Goal: Book appointment/travel/reservation

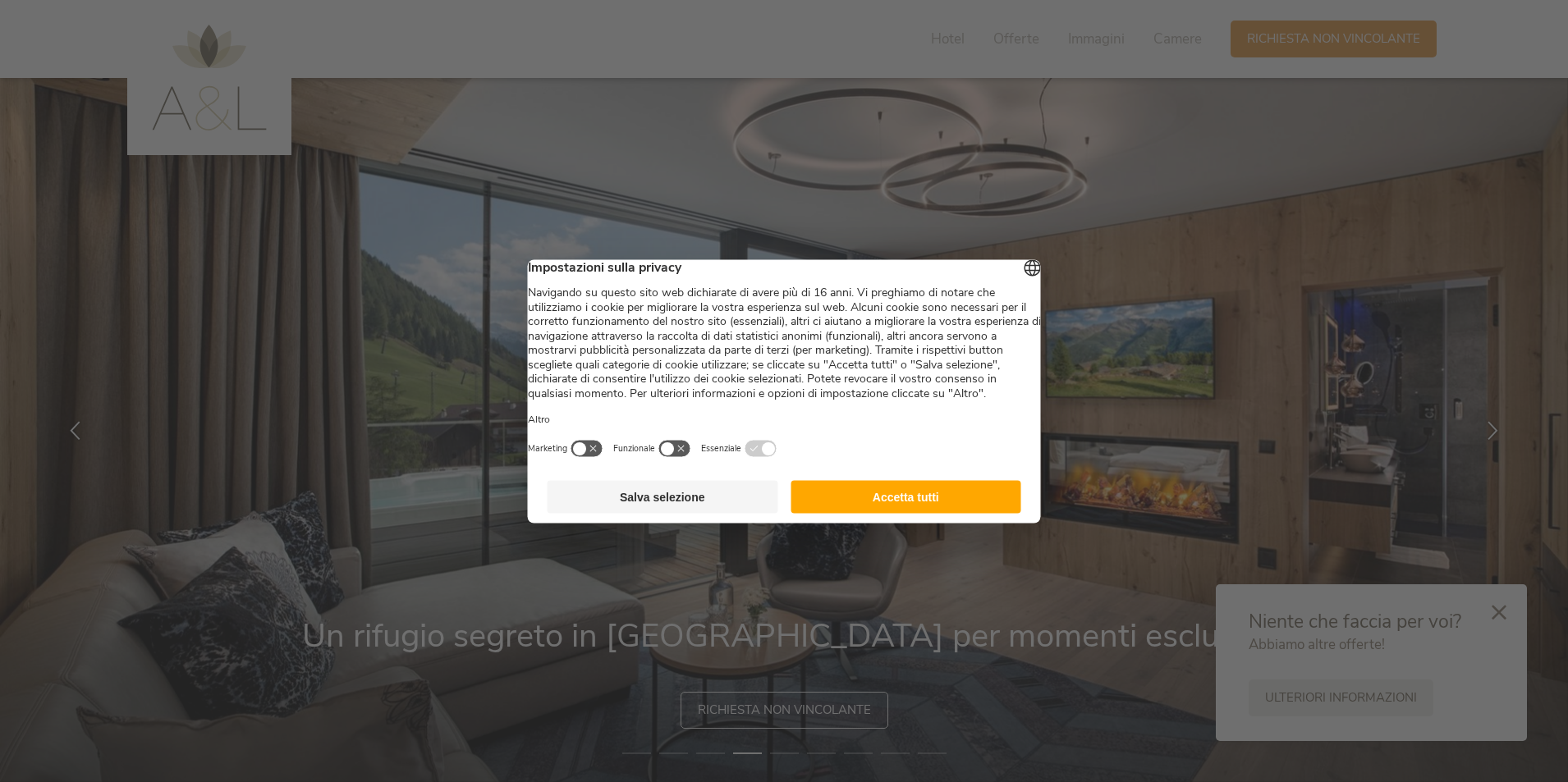
drag, startPoint x: 907, startPoint y: 506, endPoint x: 1164, endPoint y: 267, distance: 351.0
click at [907, 506] on button "Accetta tutti" at bounding box center [906, 497] width 231 height 33
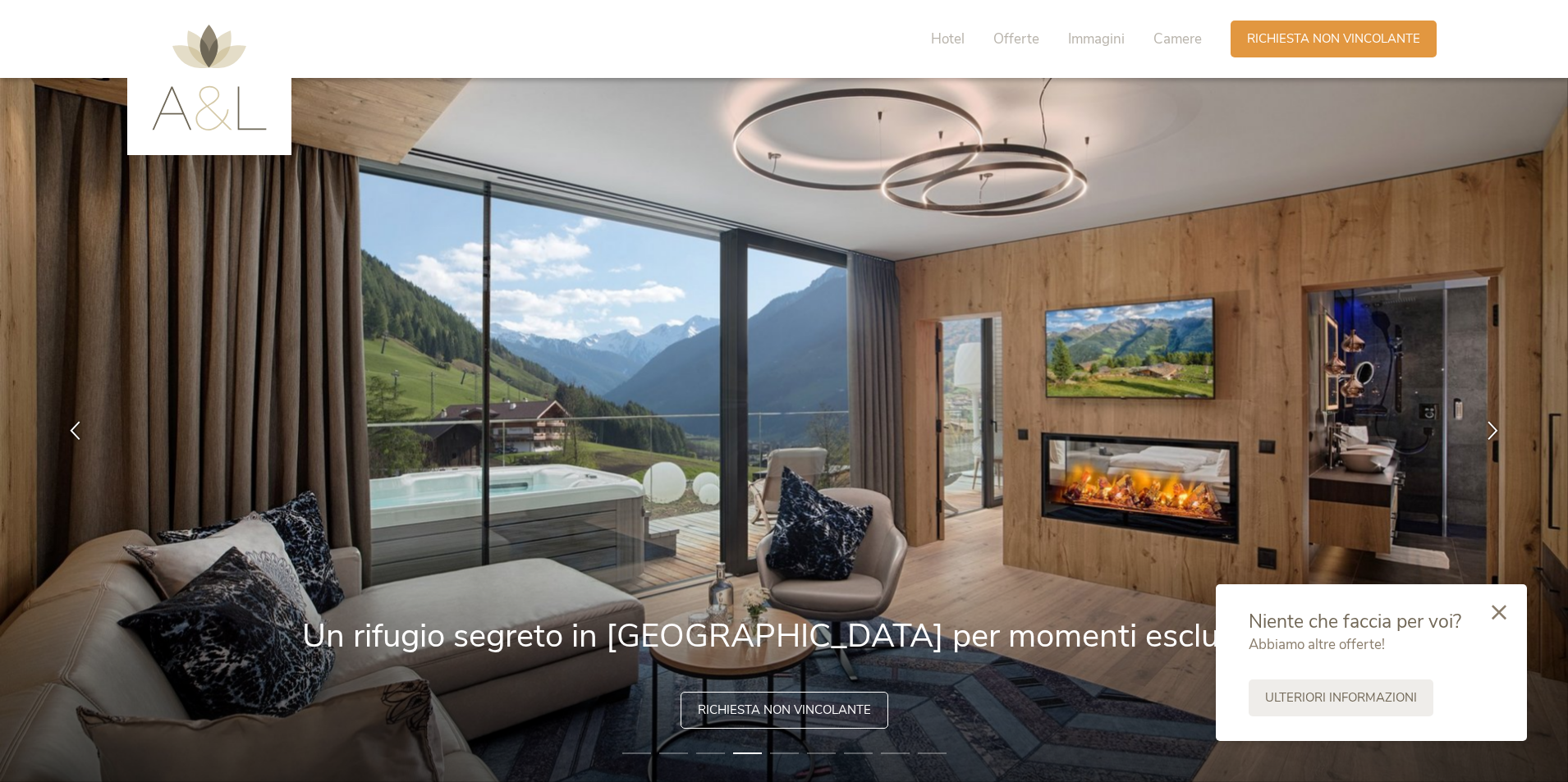
click at [1500, 617] on icon at bounding box center [1498, 612] width 15 height 15
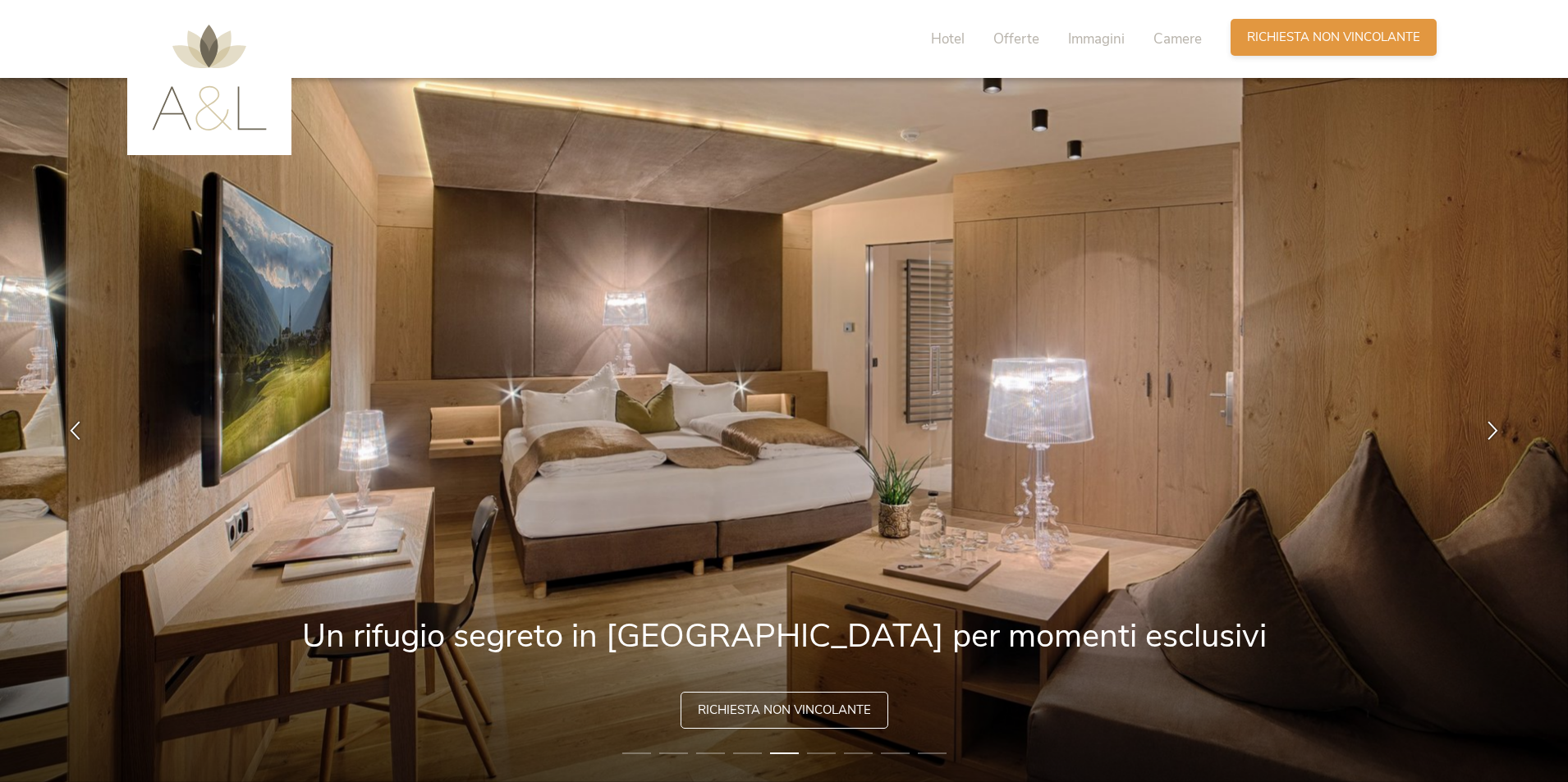
click at [1329, 41] on span "Richiesta non vincolante" at bounding box center [1333, 38] width 173 height 18
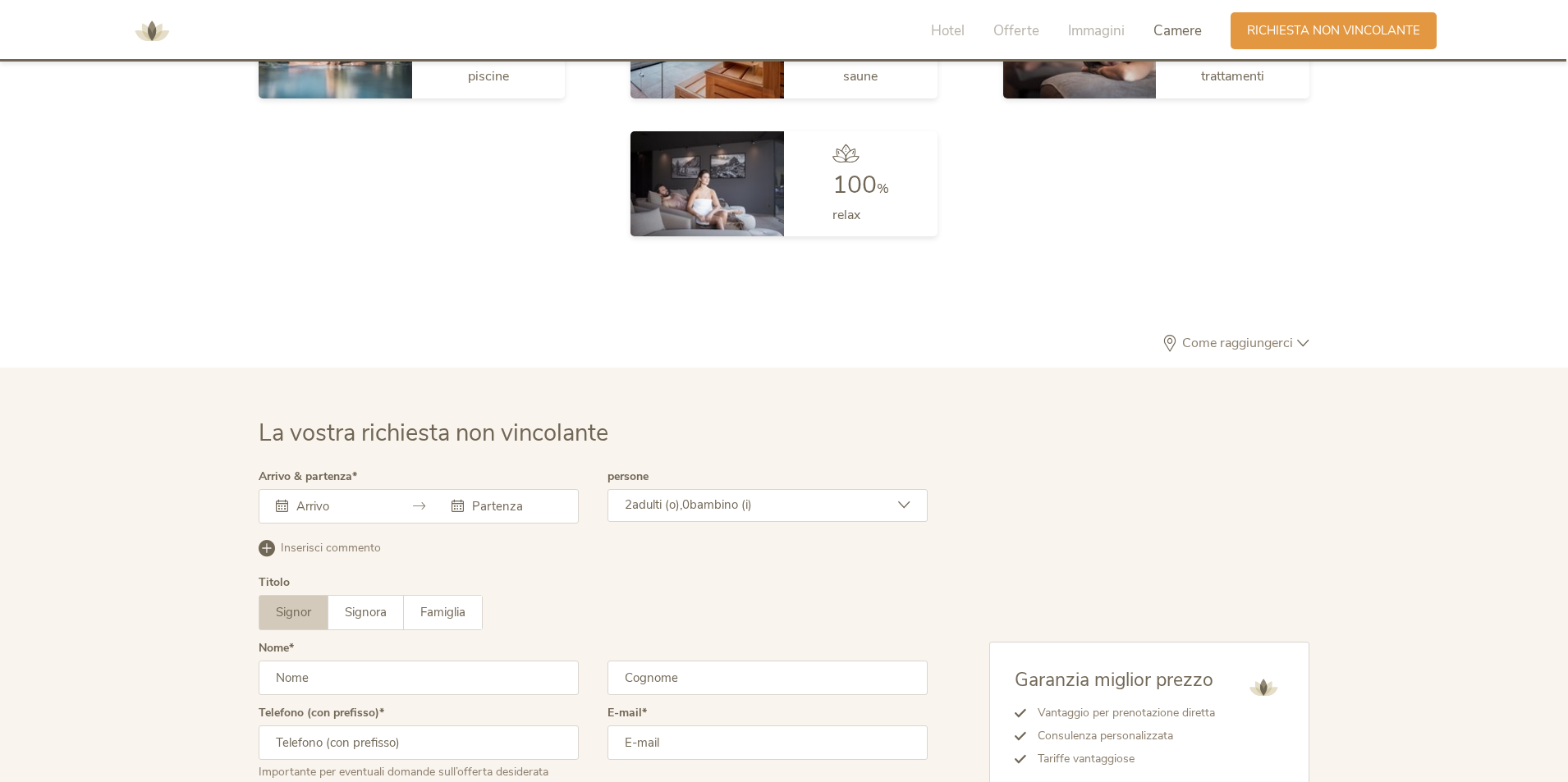
scroll to position [4945, 0]
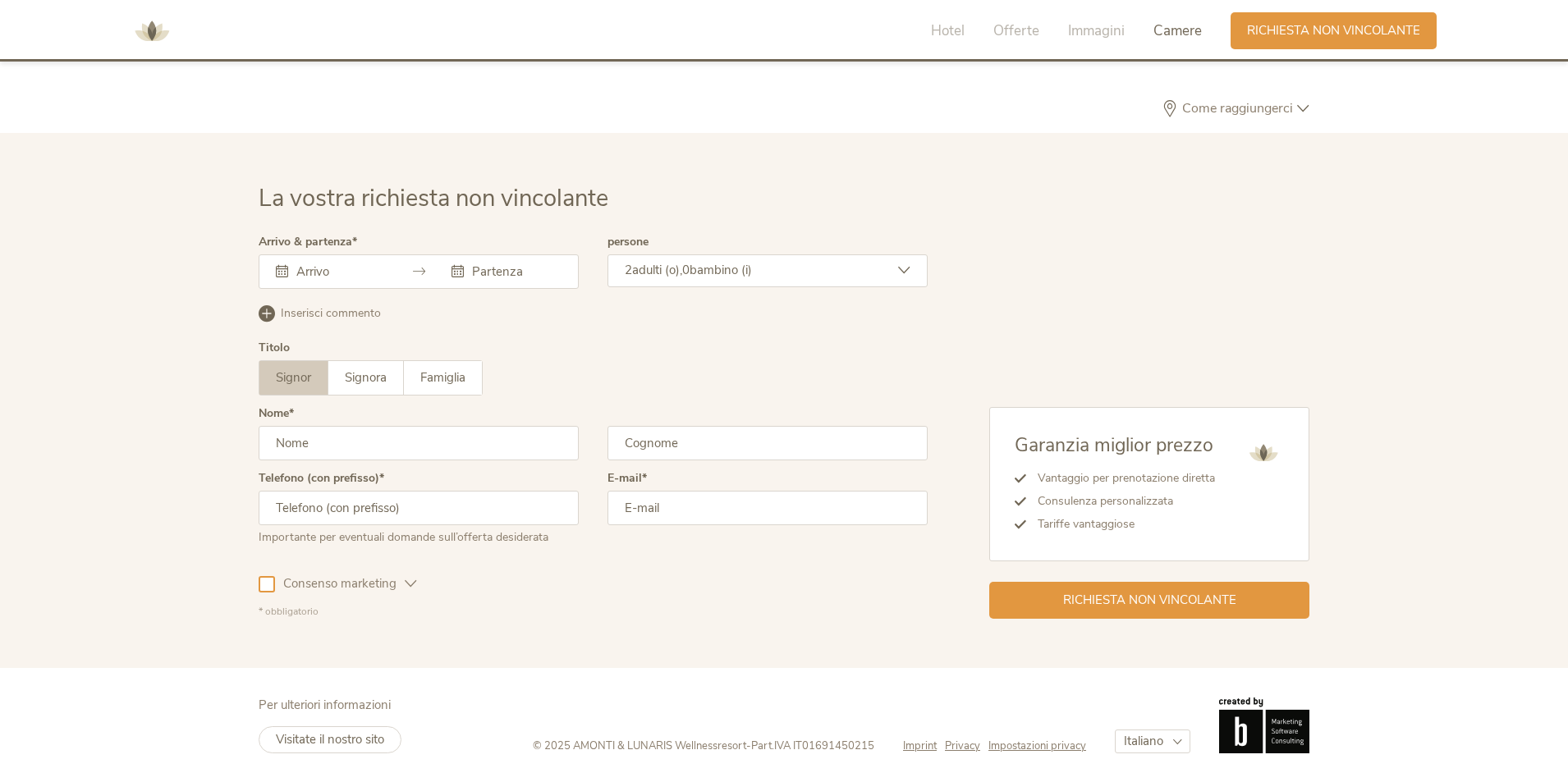
click at [392, 272] on div at bounding box center [419, 271] width 320 height 34
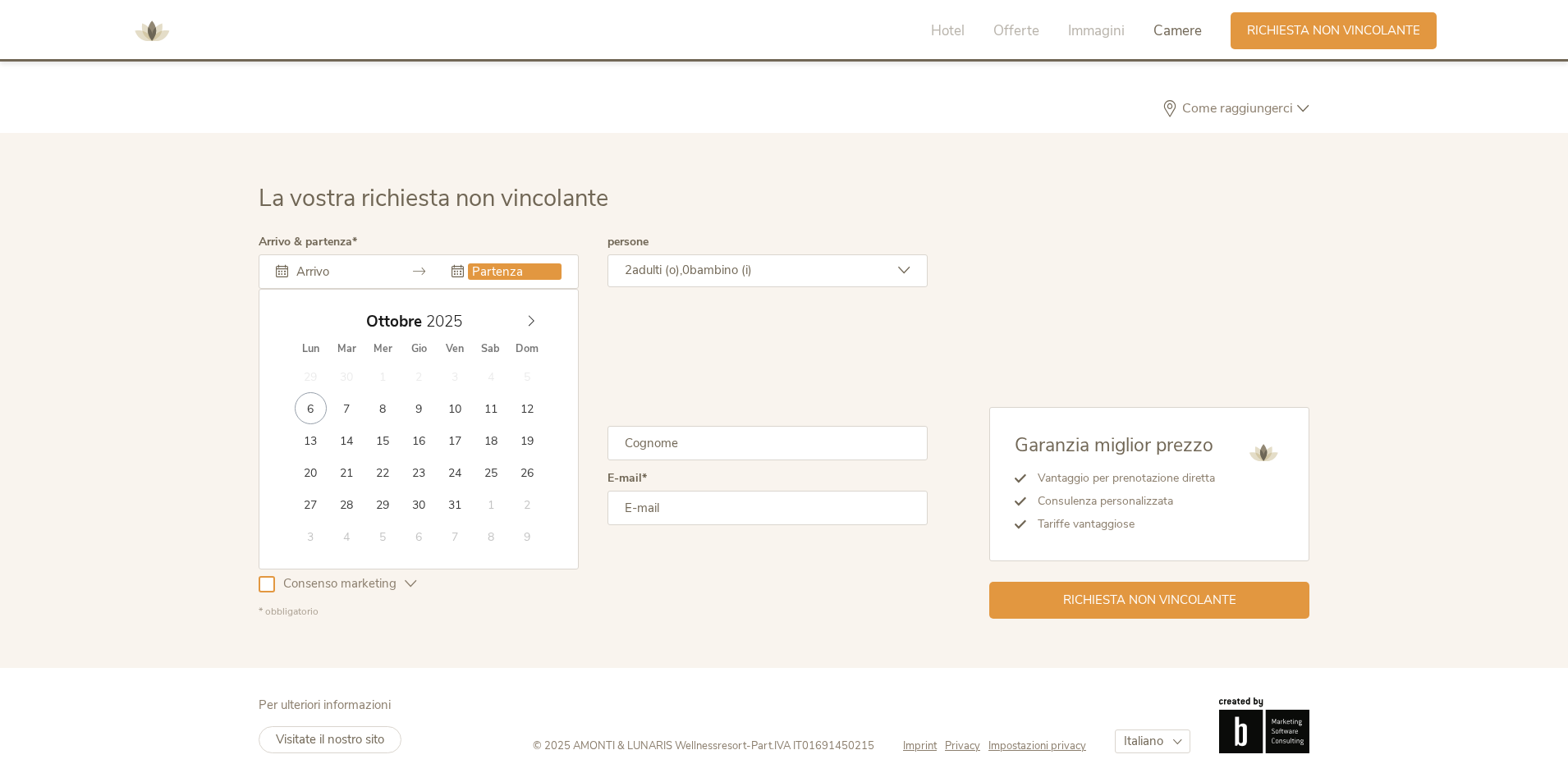
click at [499, 275] on input "text" at bounding box center [514, 272] width 93 height 17
type input "17.10.2025"
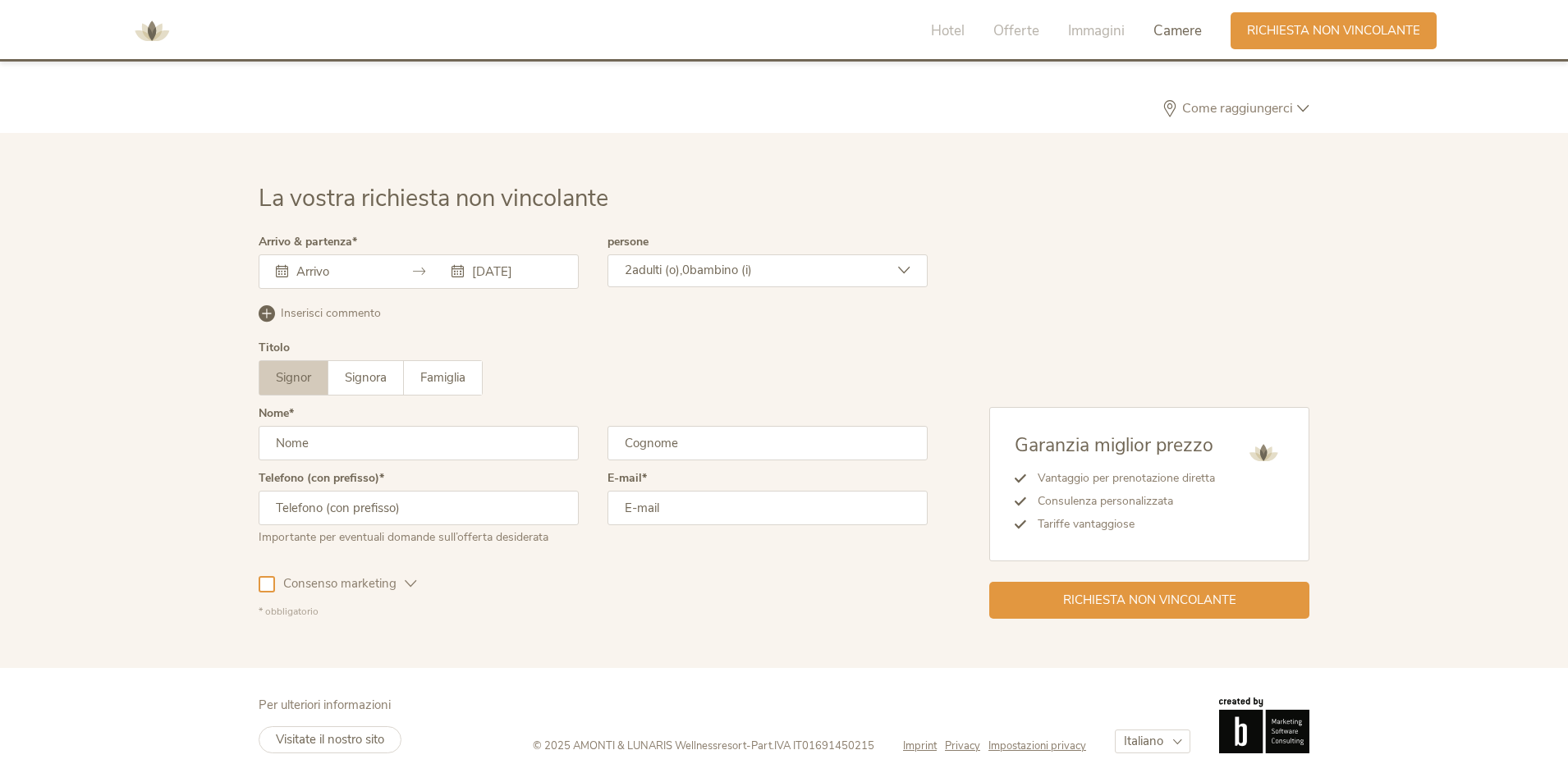
click at [749, 273] on span "bambino (i)" at bounding box center [721, 270] width 62 height 17
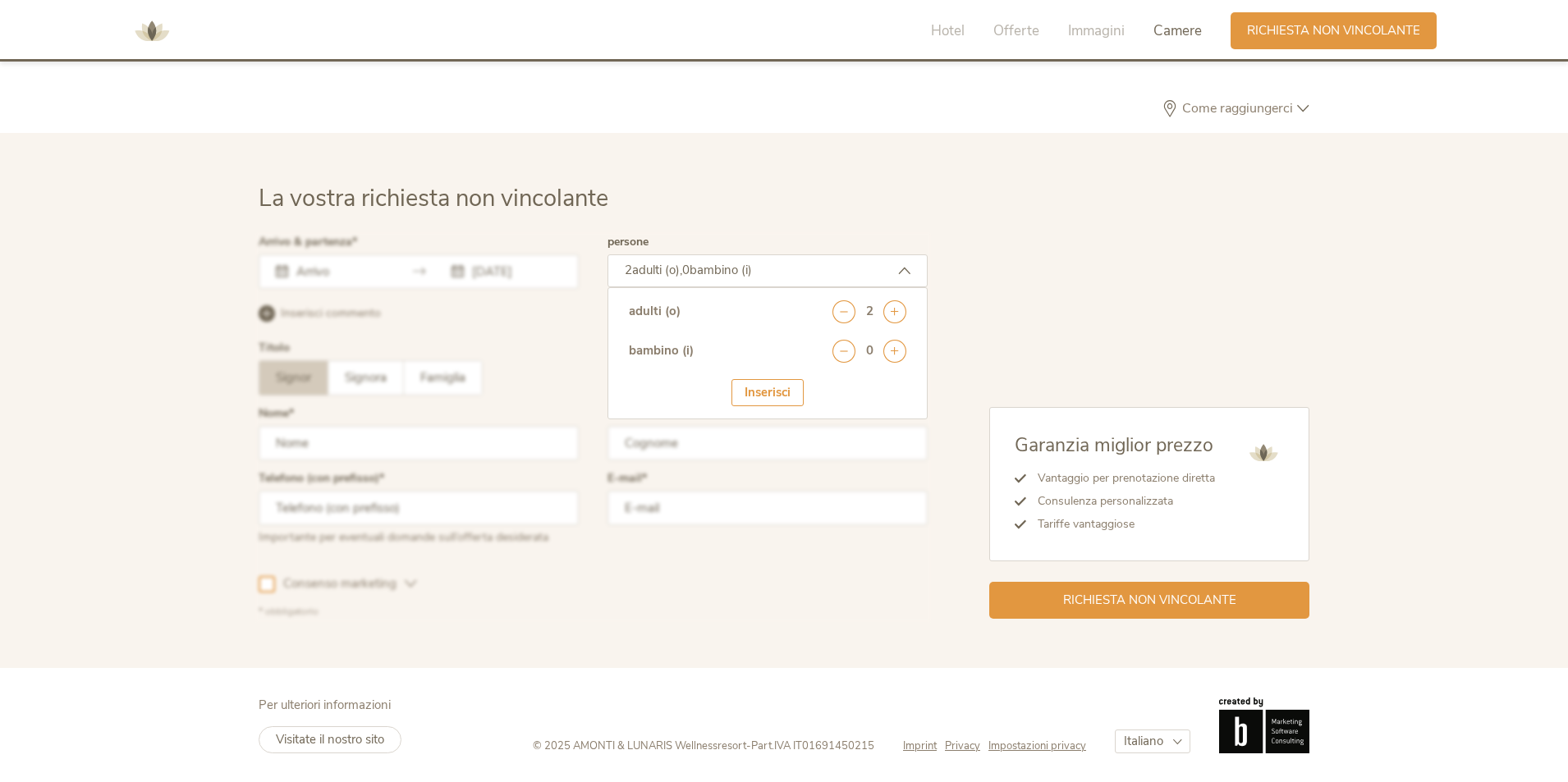
click at [750, 273] on span "bambino (i)" at bounding box center [721, 270] width 62 height 17
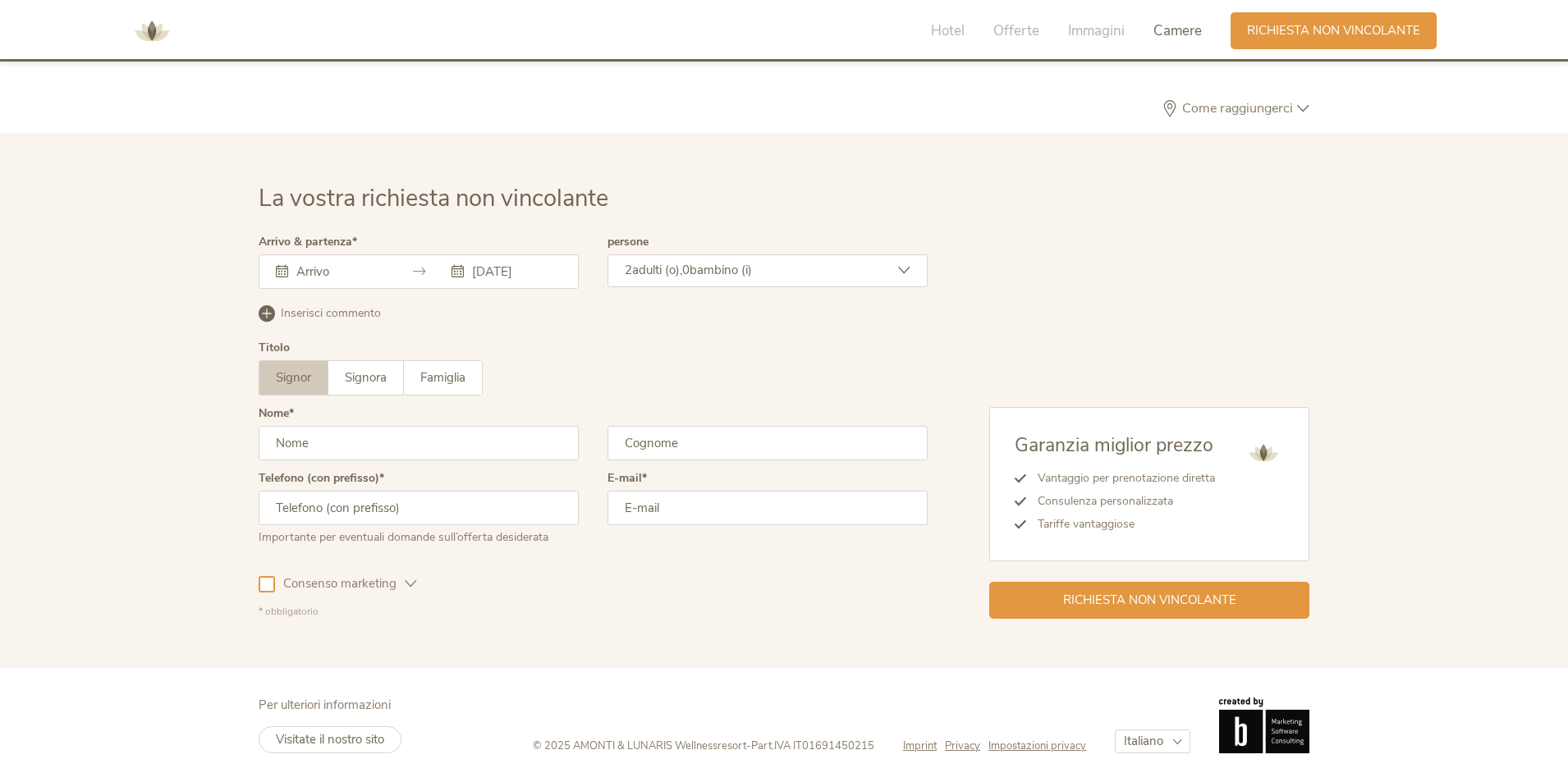
click at [326, 279] on div "17.10.2025" at bounding box center [419, 271] width 320 height 34
click at [326, 312] on span "Inserisci commento" at bounding box center [330, 314] width 100 height 17
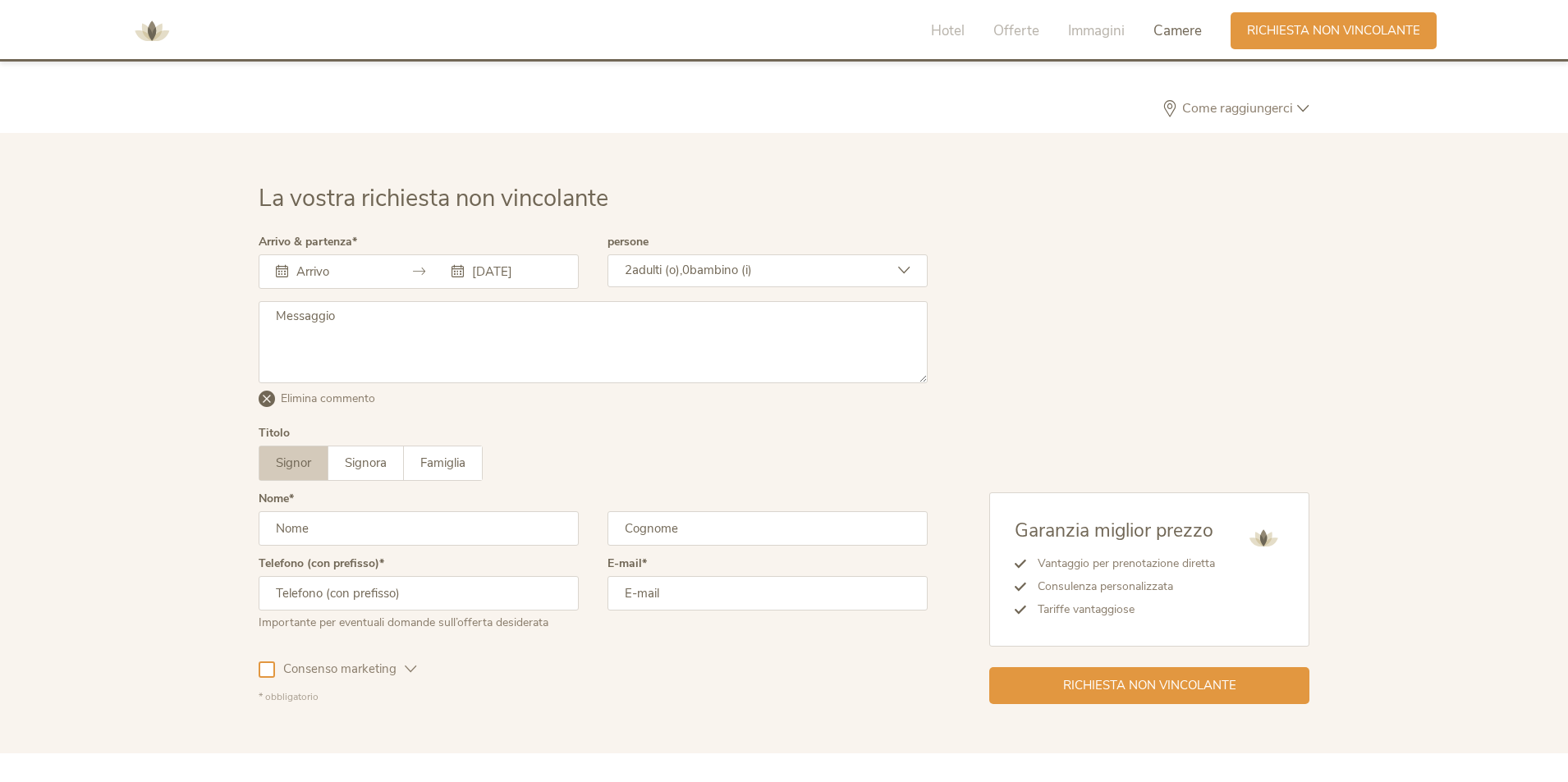
click at [525, 275] on input "17.10.2025" at bounding box center [514, 272] width 93 height 17
click at [353, 529] on input "text" at bounding box center [419, 528] width 320 height 34
click at [368, 462] on span "Signora" at bounding box center [365, 463] width 42 height 17
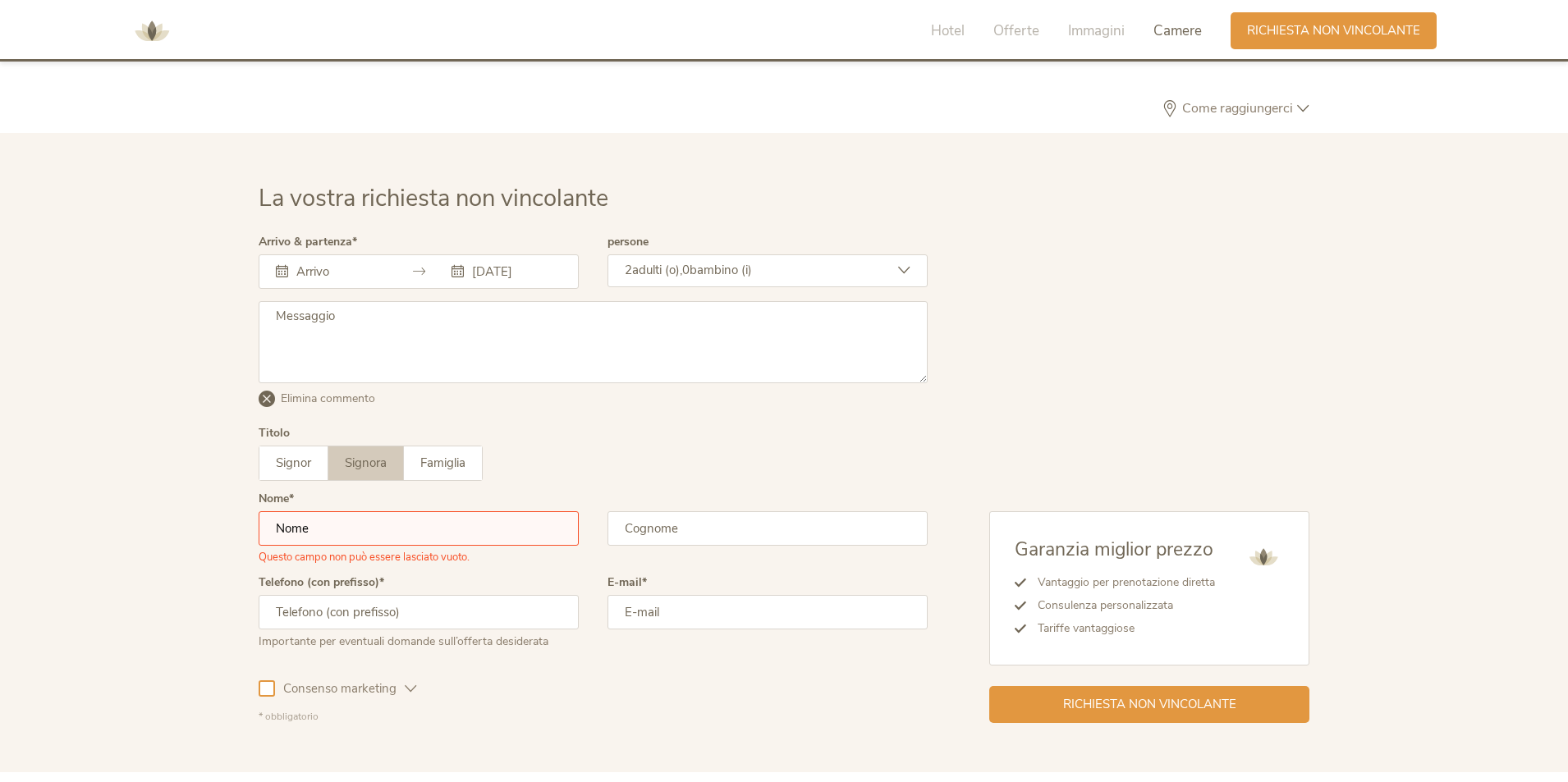
click at [390, 527] on input "text" at bounding box center [419, 528] width 320 height 34
type input "Alice"
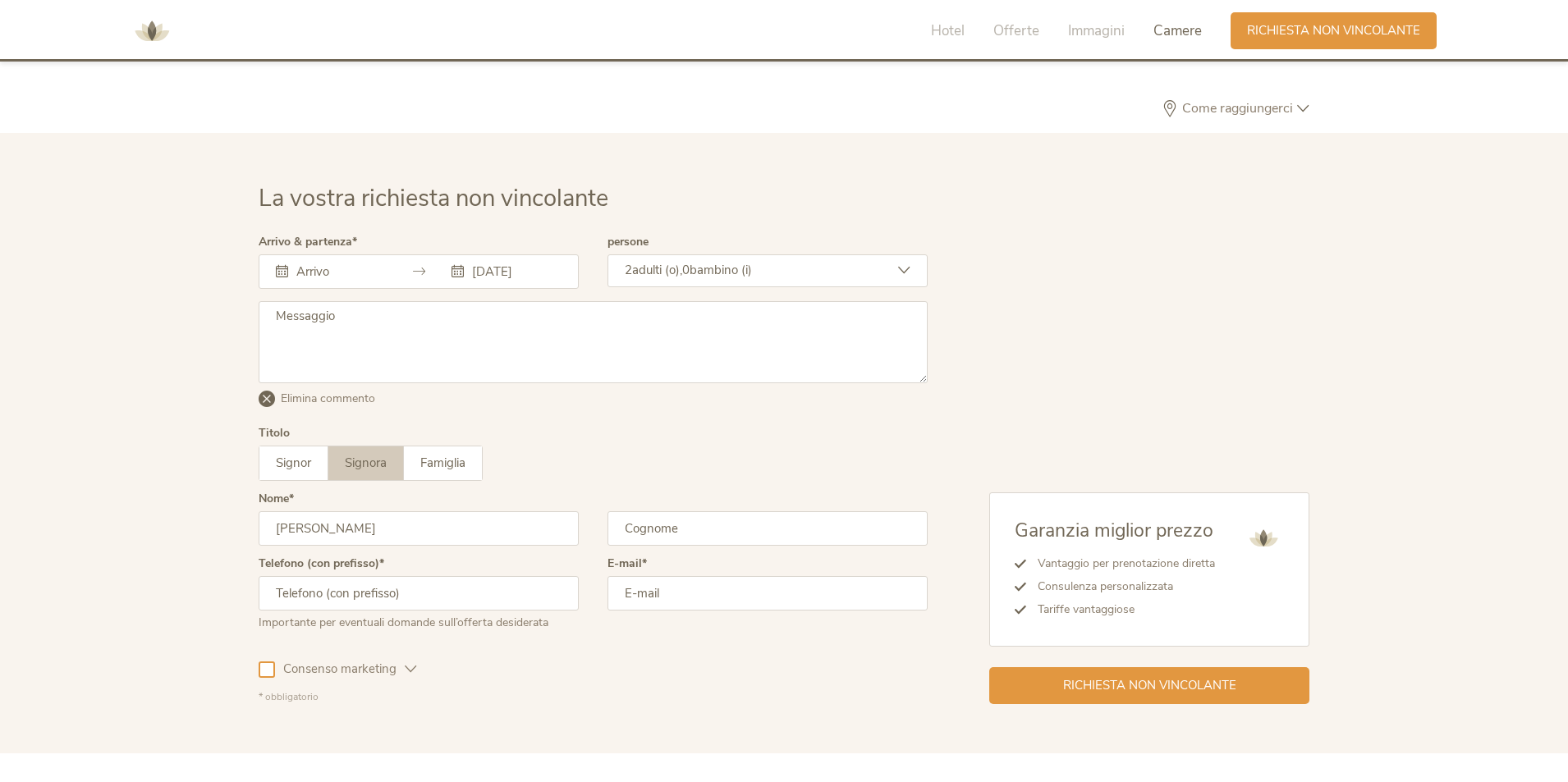
click at [695, 582] on div "E-mail" at bounding box center [767, 601] width 320 height 86
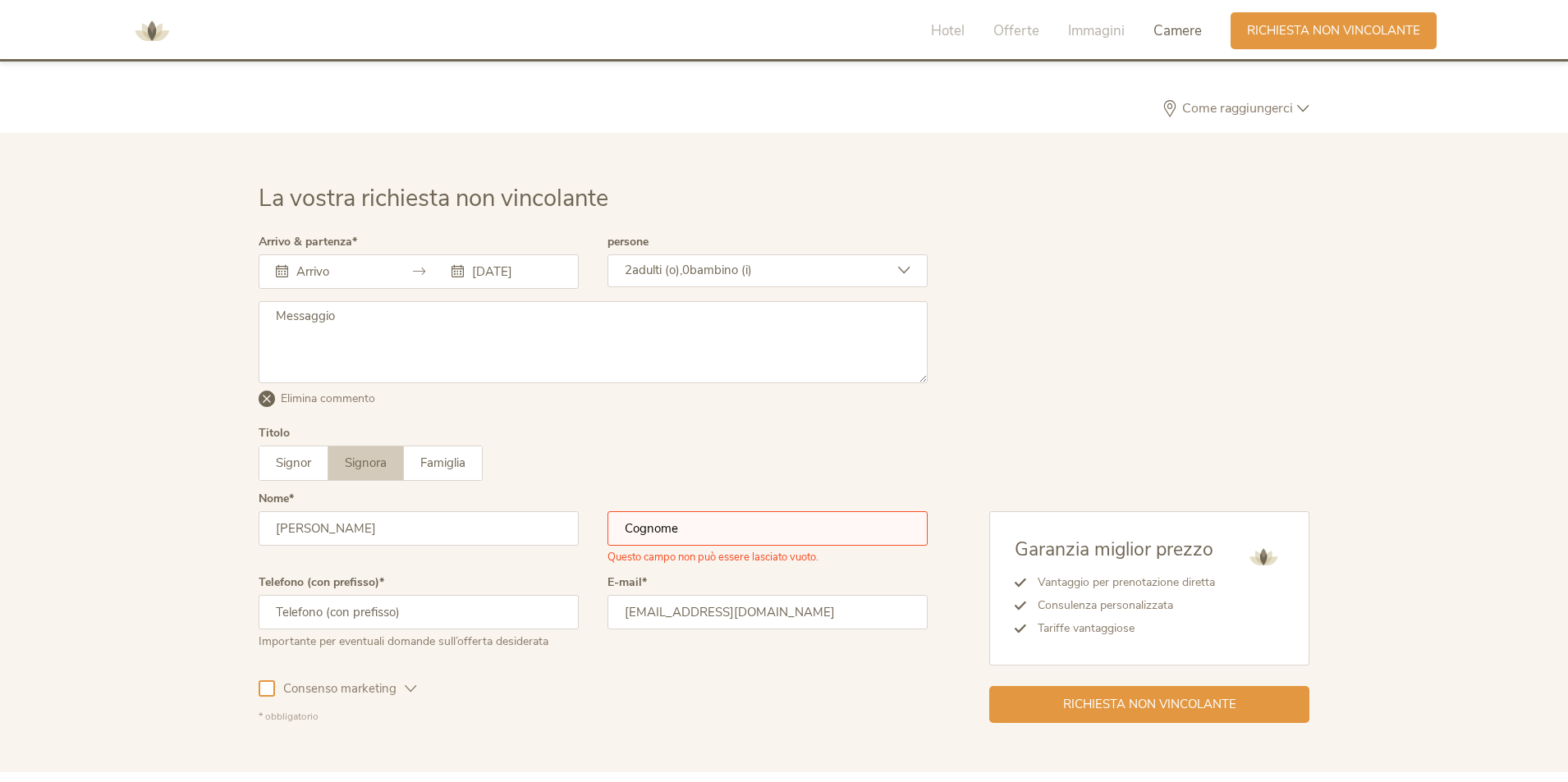
type input "alicenero@gmail.com"
click at [717, 532] on input "text" at bounding box center [767, 528] width 320 height 34
type input "Nero"
click at [452, 608] on input "text" at bounding box center [419, 612] width 320 height 34
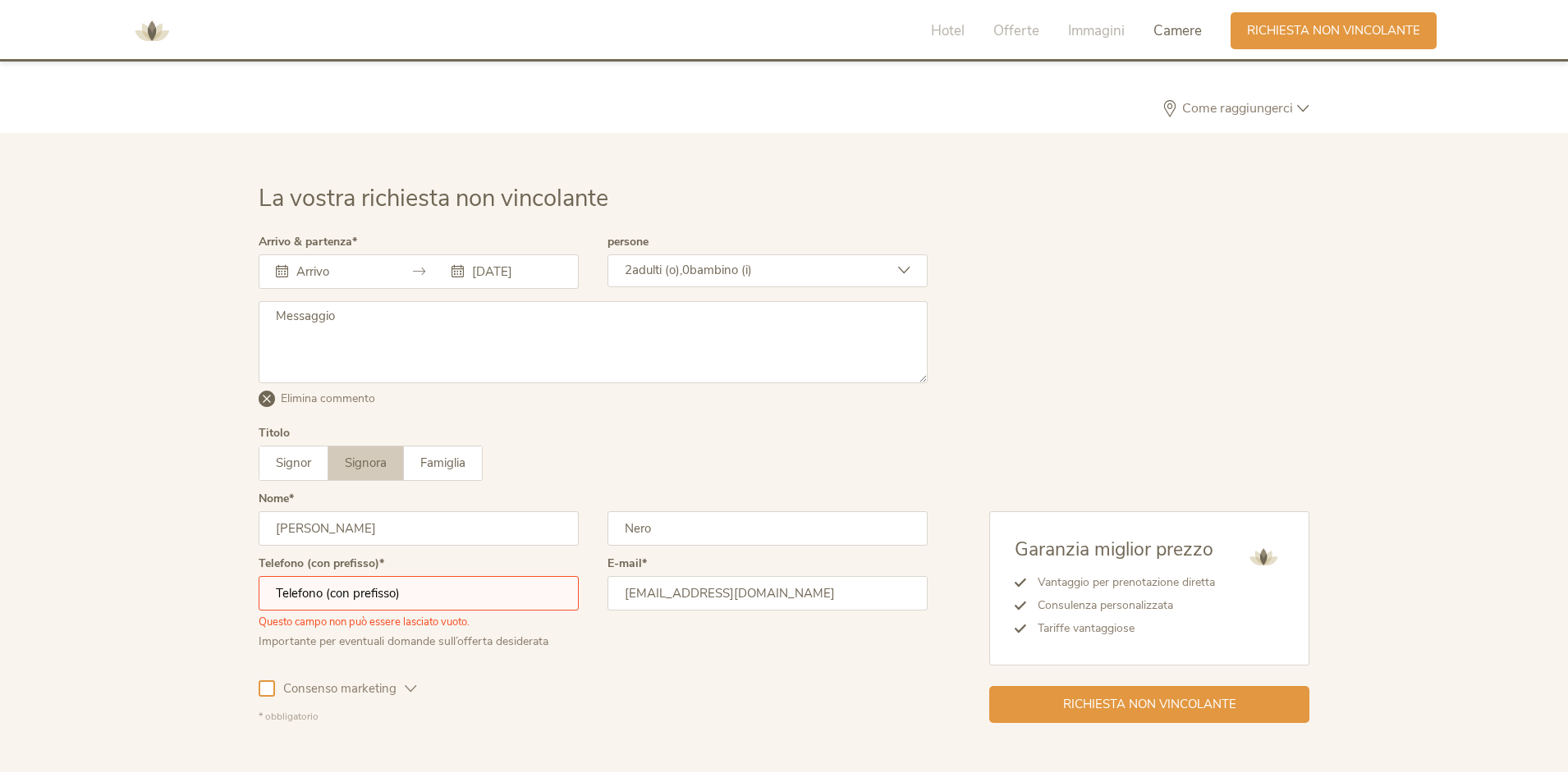
click at [449, 360] on textarea at bounding box center [593, 342] width 669 height 82
type textarea "2 notti"
click at [425, 585] on input "text" at bounding box center [419, 593] width 320 height 34
type input "00390461765466"
click at [261, 686] on div "Consenso marketing" at bounding box center [338, 686] width 159 height 48
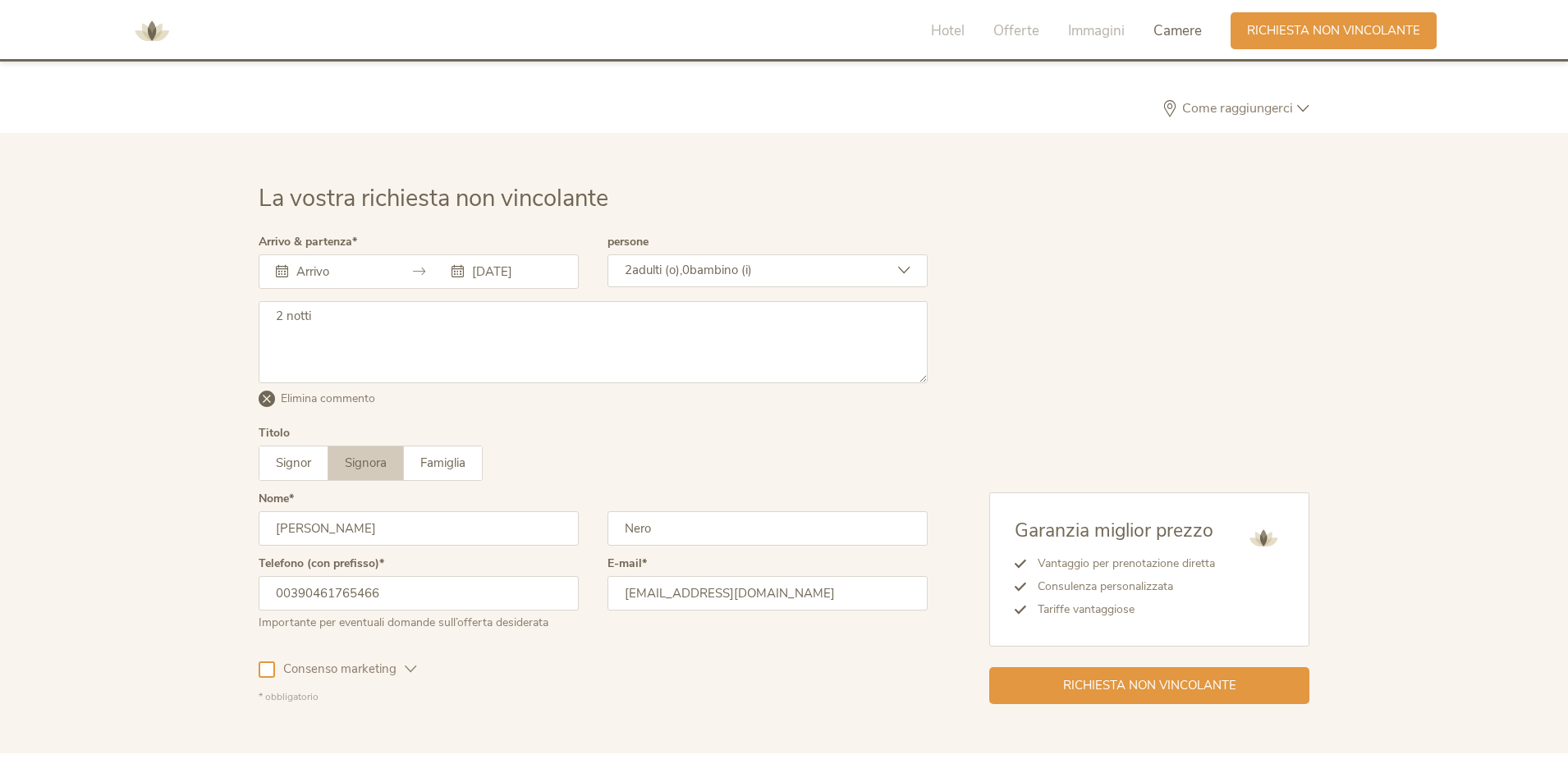
click at [264, 670] on div at bounding box center [267, 669] width 17 height 17
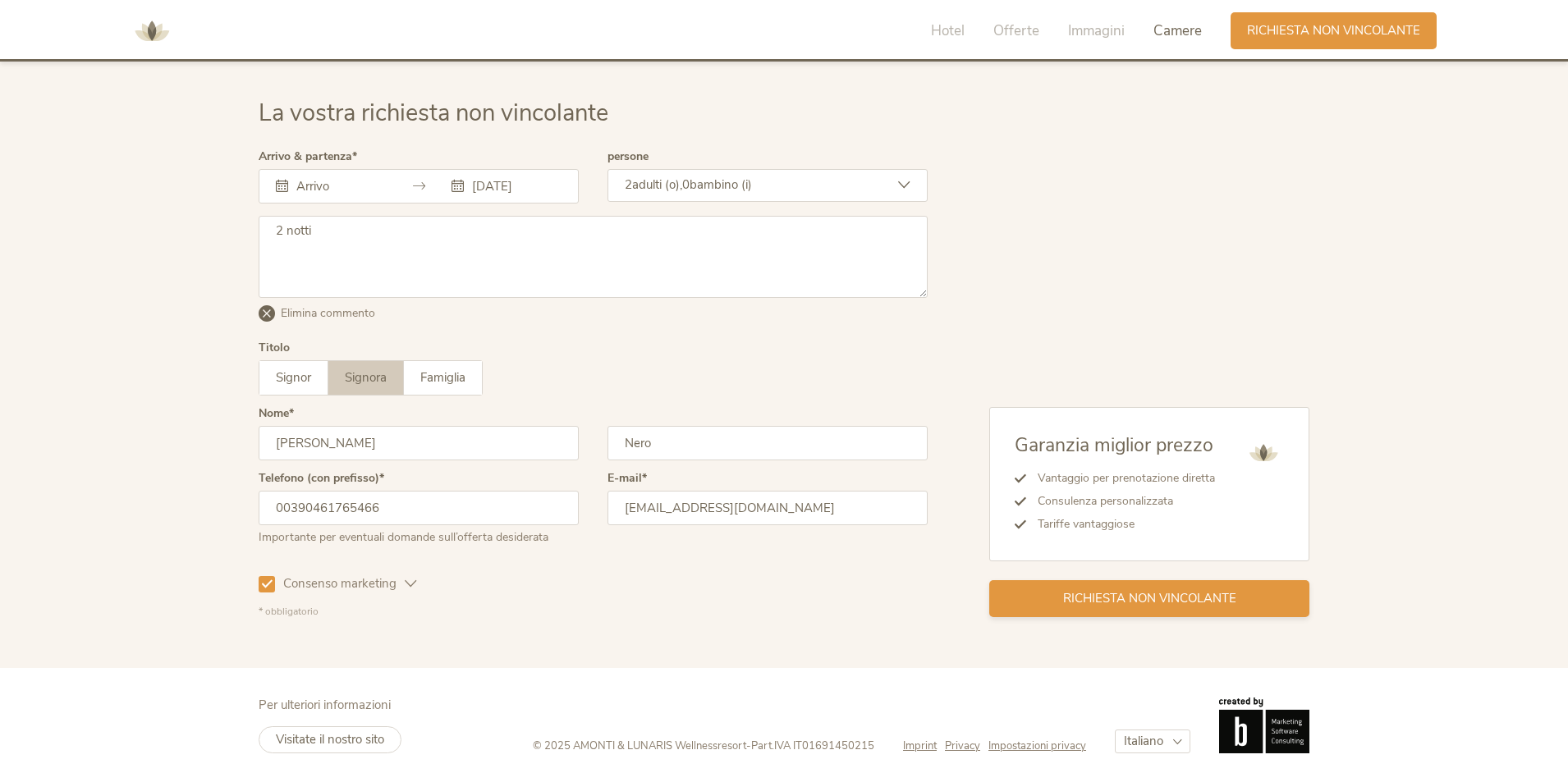
click at [1194, 598] on span "Richiesta non vincolante" at bounding box center [1150, 599] width 173 height 18
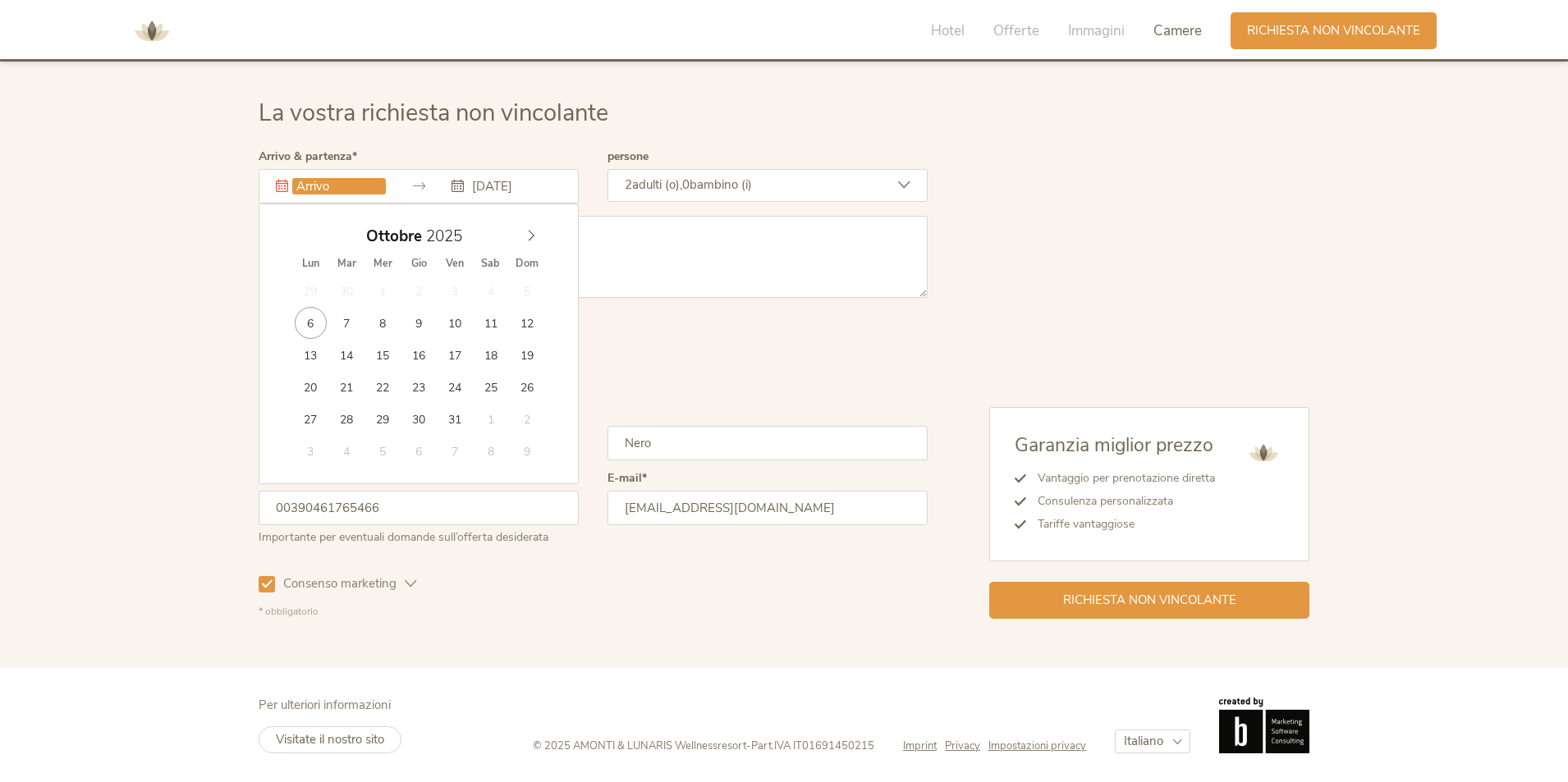
click at [358, 185] on input "text" at bounding box center [339, 186] width 93 height 17
type input "17.10.2025"
type input "19.10.2025"
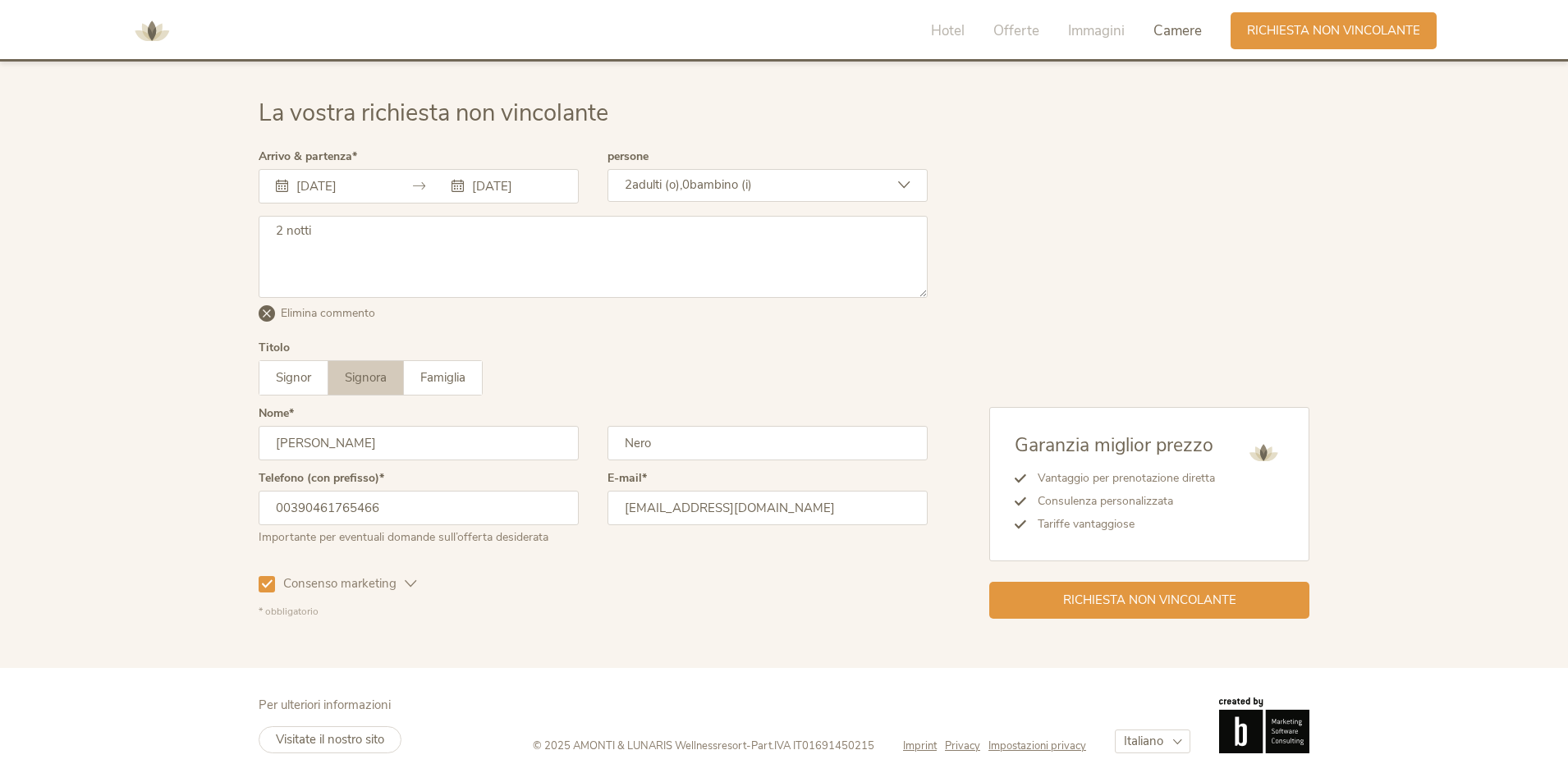
drag, startPoint x: 327, startPoint y: 222, endPoint x: 107, endPoint y: 221, distance: 220.0
click at [123, 221] on div "La vostra richiesta non vincolante Arrivo & partenza 17.10.2025 19.10.2025 Otto…" at bounding box center [784, 357] width 1568 height 620
click at [1167, 593] on span "Richiesta non vincolante" at bounding box center [1150, 599] width 173 height 18
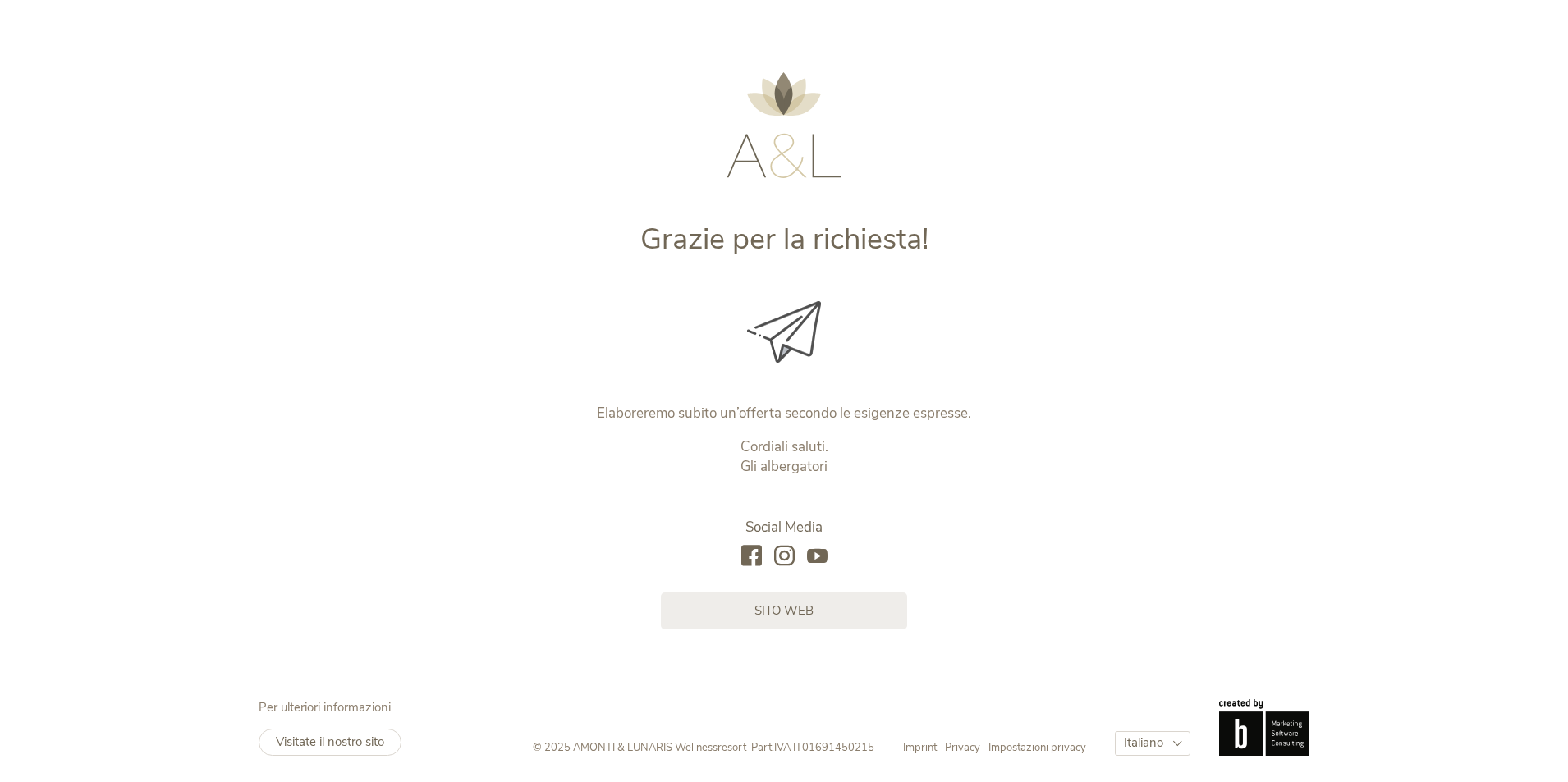
scroll to position [13, 0]
